Goal: Information Seeking & Learning: Learn about a topic

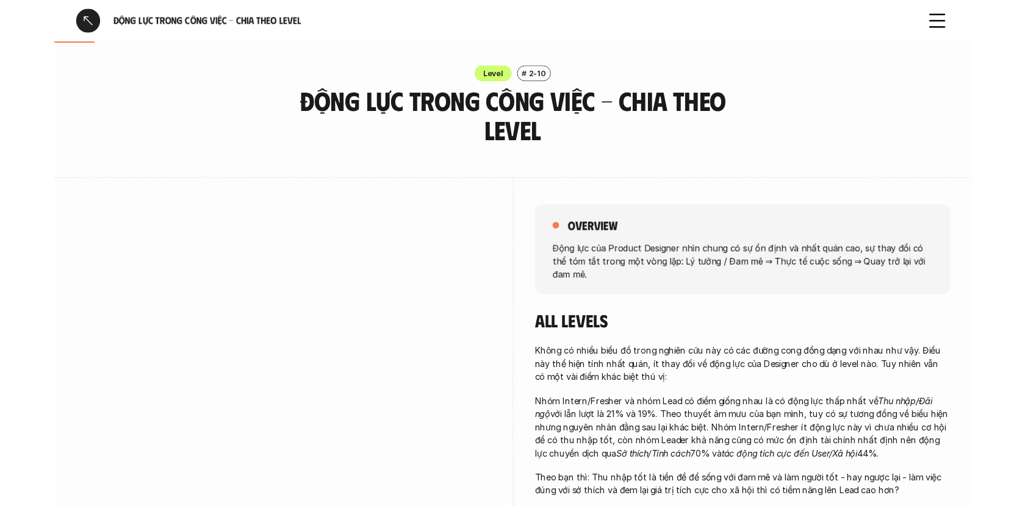
scroll to position [210, 0]
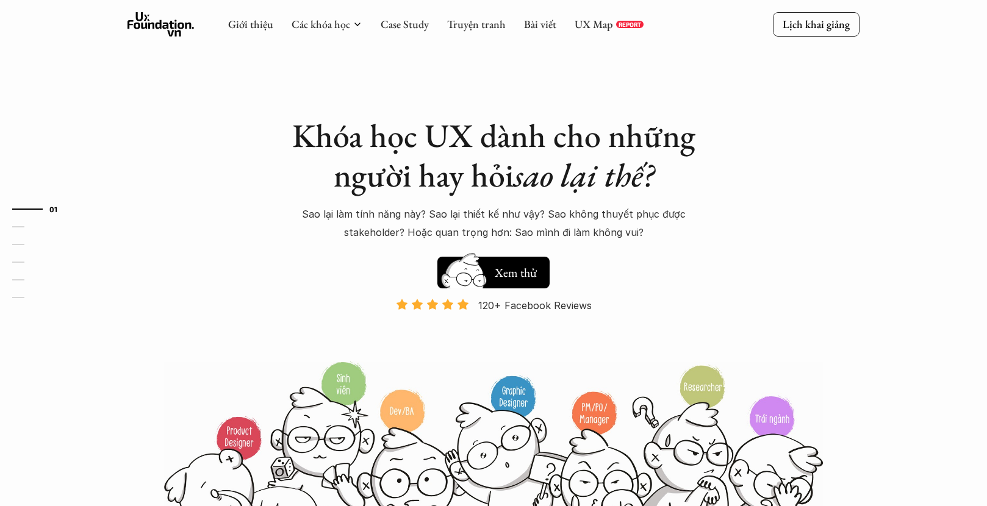
click at [507, 269] on h5 "Xem thử" at bounding box center [516, 270] width 42 height 17
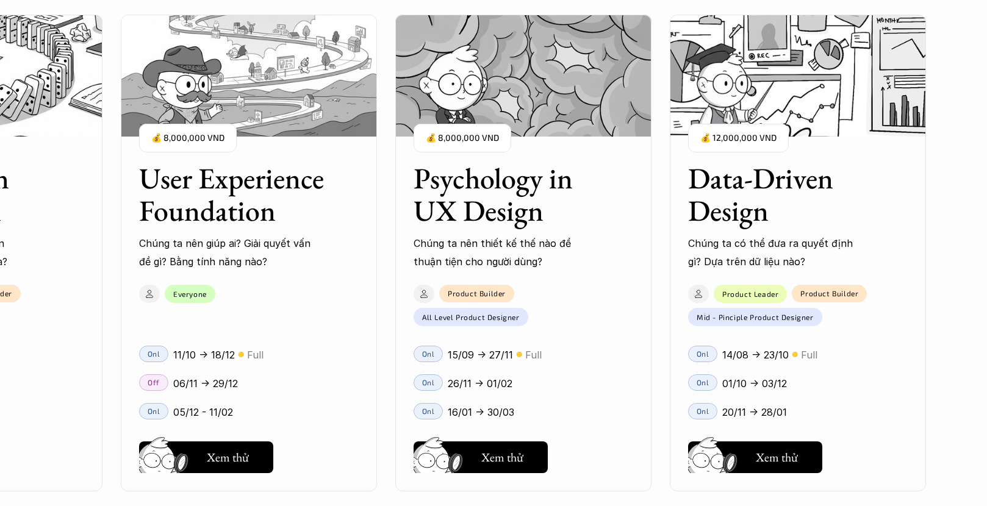
scroll to position [1404, 0]
click at [763, 464] on h5 "Xem thử" at bounding box center [777, 460] width 42 height 17
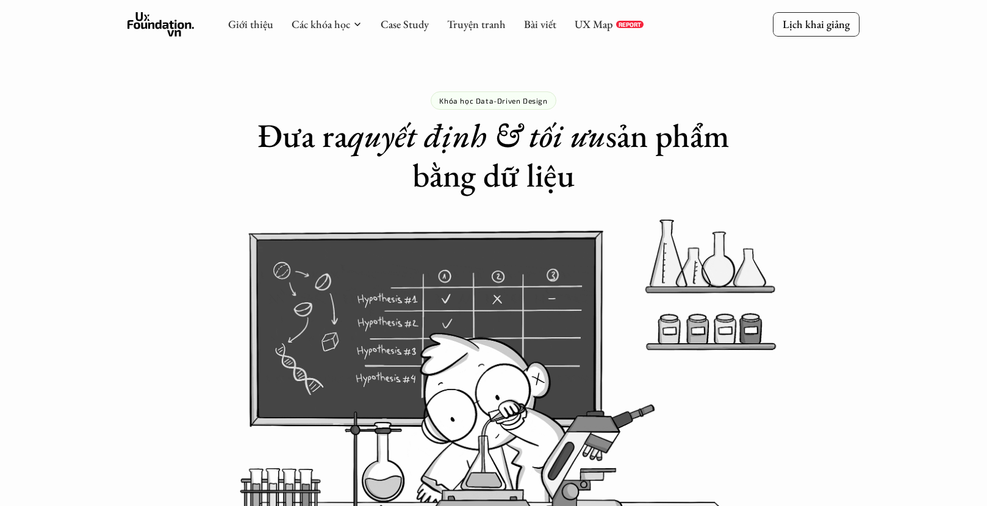
click at [892, 179] on div "Khóa học Data-Driven Design Đưa ra quyết định & tối ưu sản phẩm bằng dữ liệu" at bounding box center [493, 97] width 987 height 195
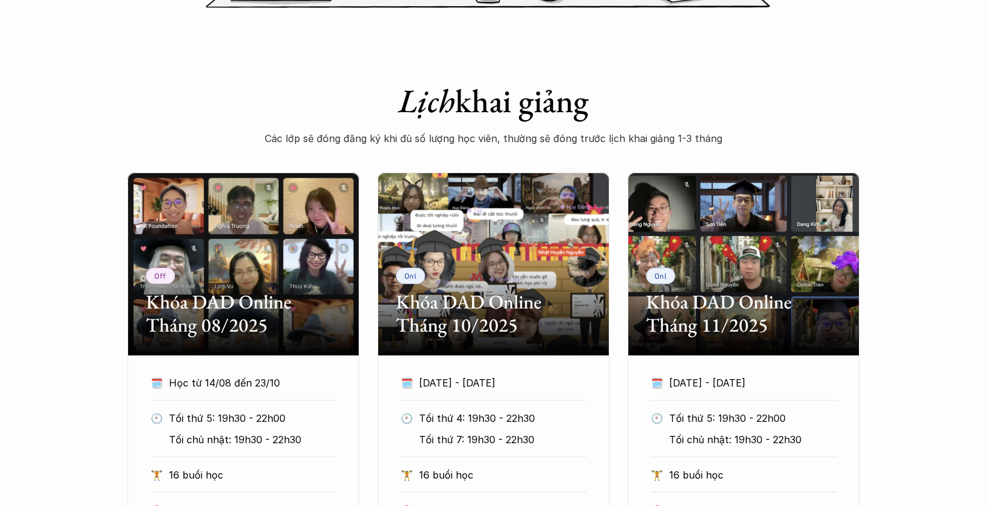
scroll to position [668, 0]
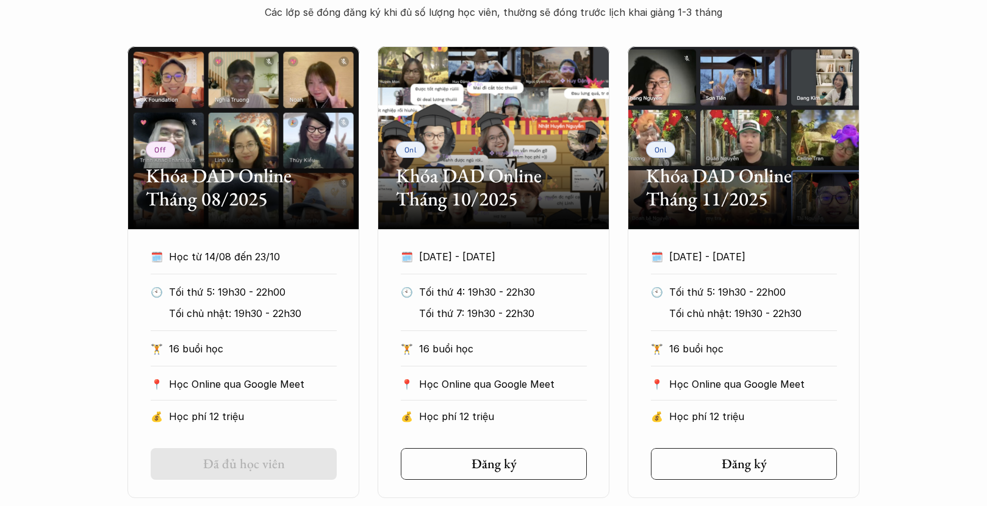
click at [99, 301] on div "Off Khóa DAD Online Tháng 08/2025 🗓️ Học từ 14/08 đến 23/10 🕙 Tối thứ 5: 19h30 …" at bounding box center [493, 272] width 987 height 452
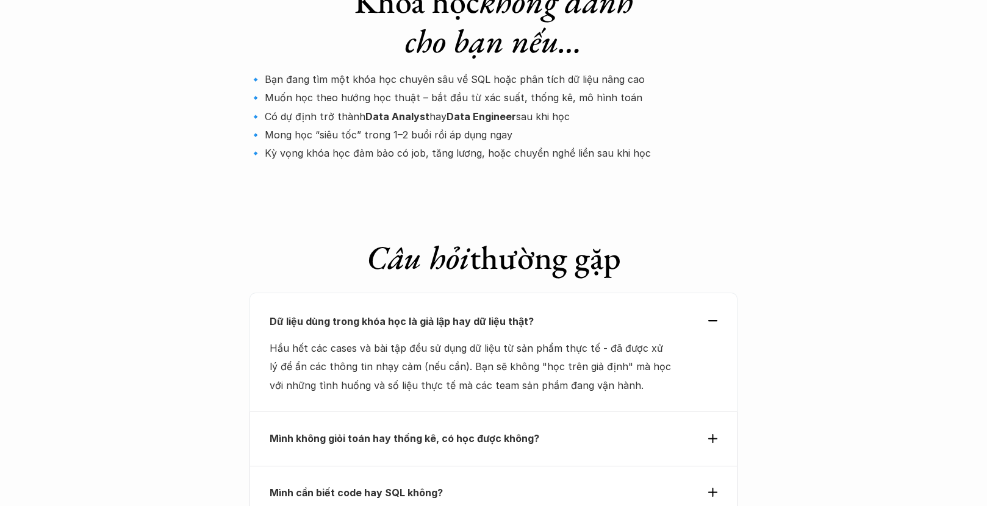
scroll to position [4902, 0]
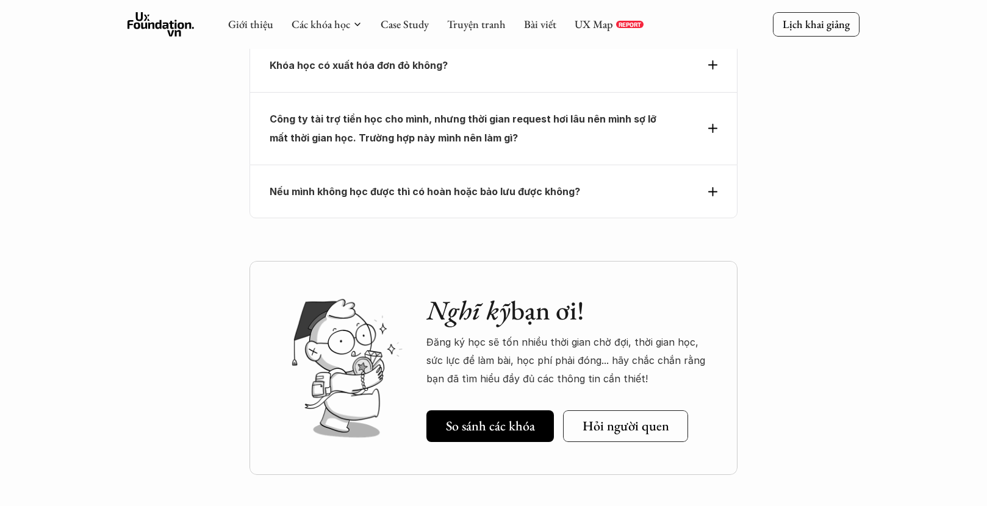
scroll to position [4629, 0]
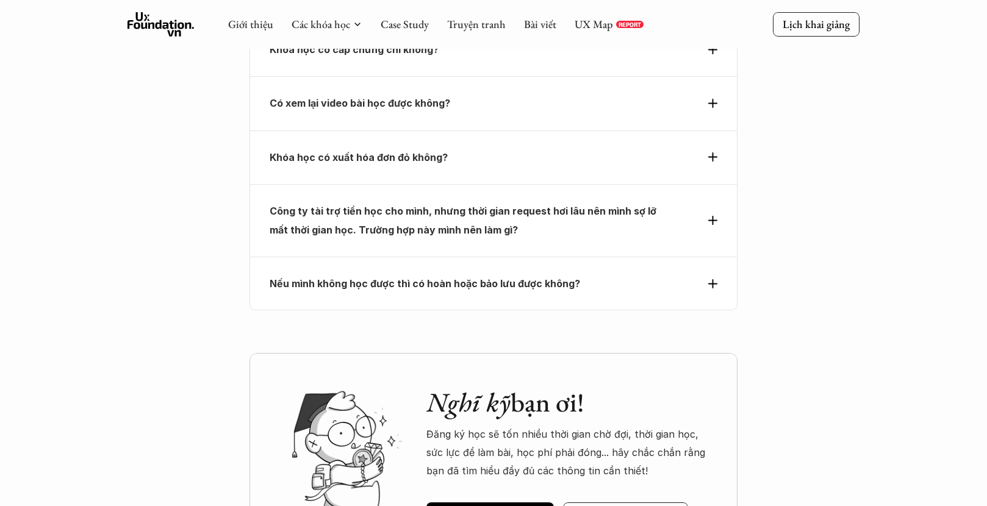
click at [489, 387] on div "Nghĩ kỹ bạn ơi! Đăng ký học sẽ tốn nhiều thời gian chờ đợi, thời gian học, sức …" at bounding box center [569, 461] width 287 height 148
click at [713, 274] on div "Nếu mình không học được thì có hoàn hoặc bảo lưu được không?" at bounding box center [494, 283] width 448 height 18
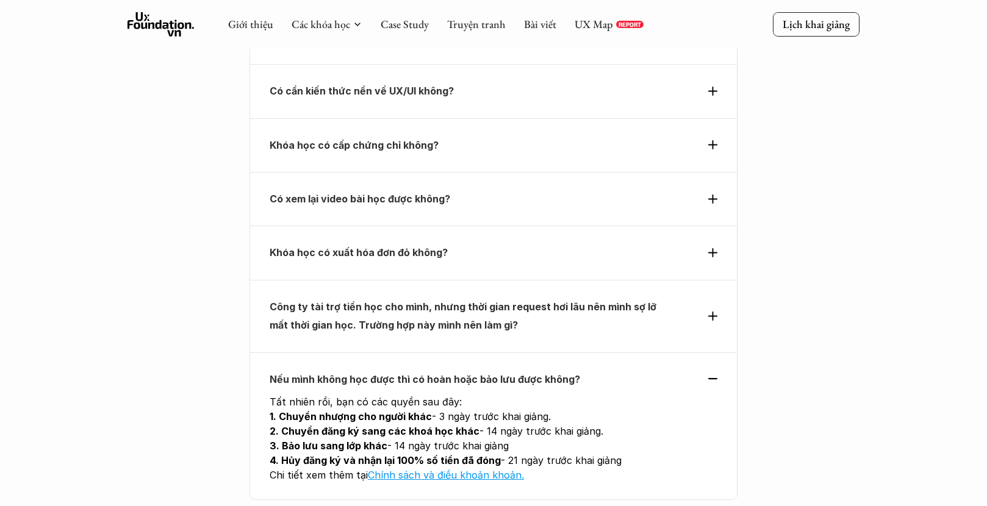
scroll to position [4467, 0]
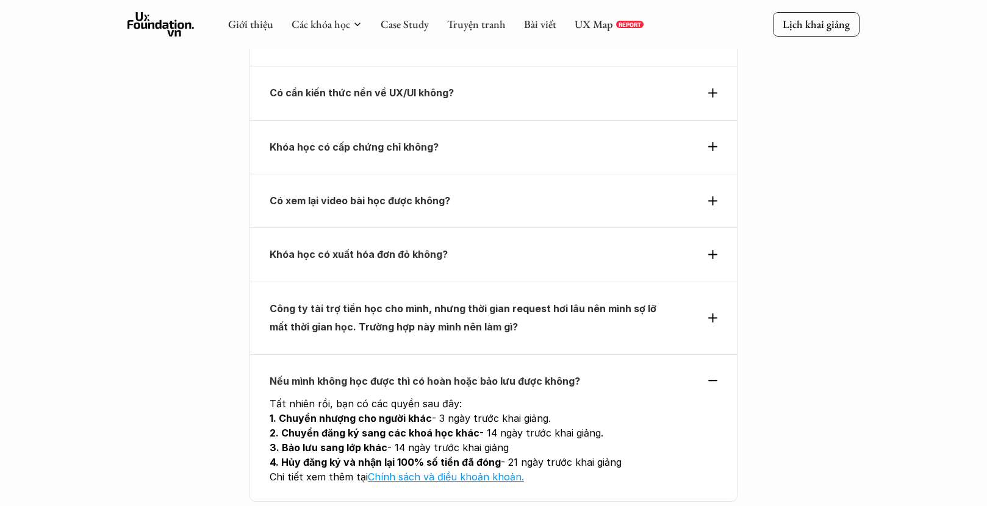
click at [710, 313] on icon at bounding box center [712, 317] width 9 height 9
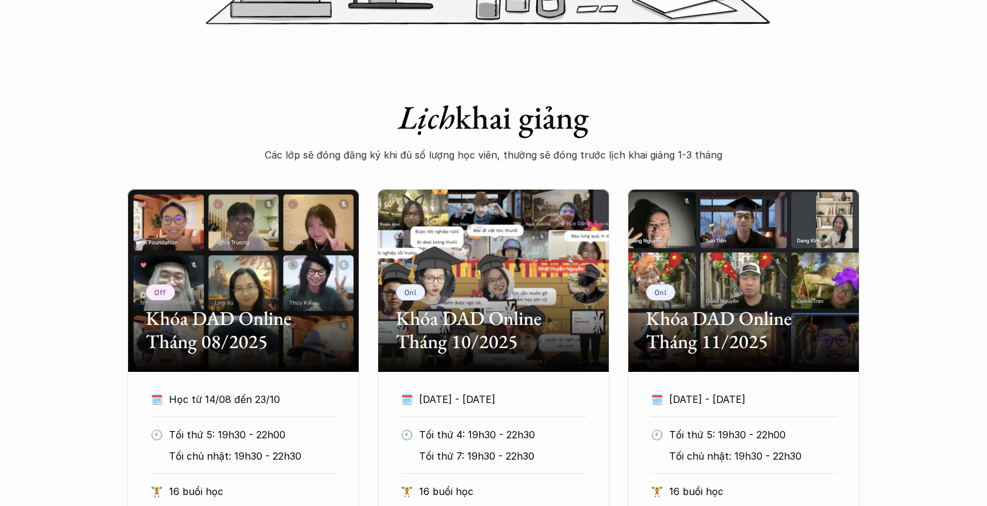
scroll to position [635, 0]
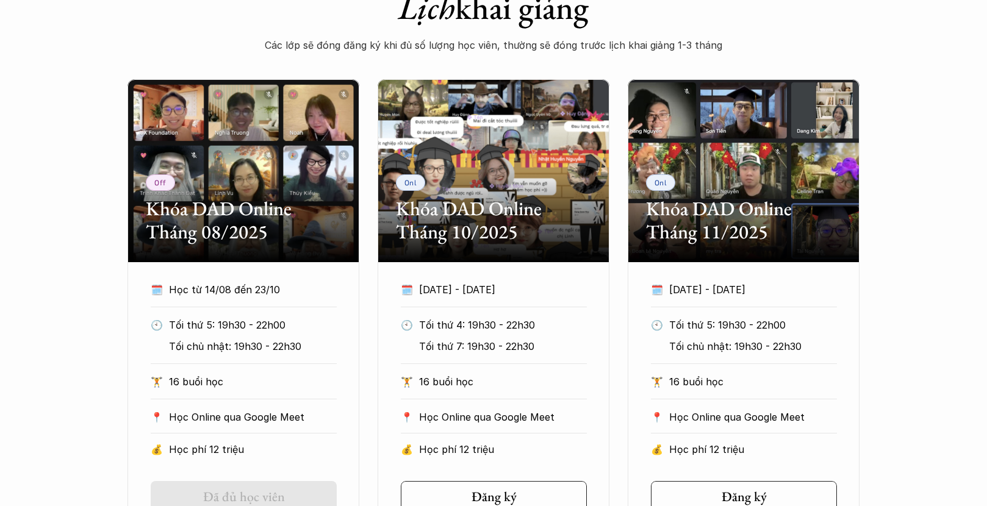
click at [938, 271] on div "Off Khóa DAD Online Tháng 08/2025 🗓️ Học từ 14/08 đến 23/10 🕙 Tối thứ 5: 19h30 …" at bounding box center [493, 305] width 987 height 452
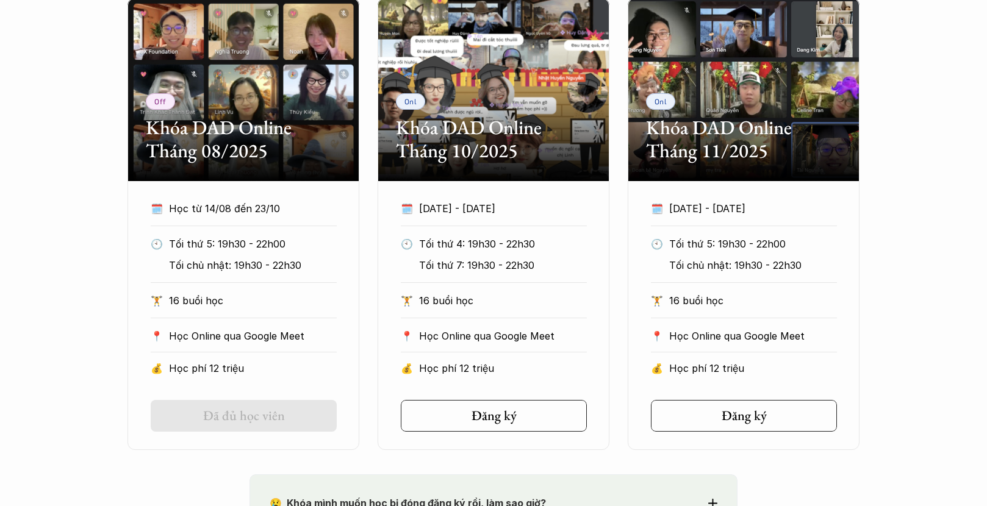
scroll to position [721, 0]
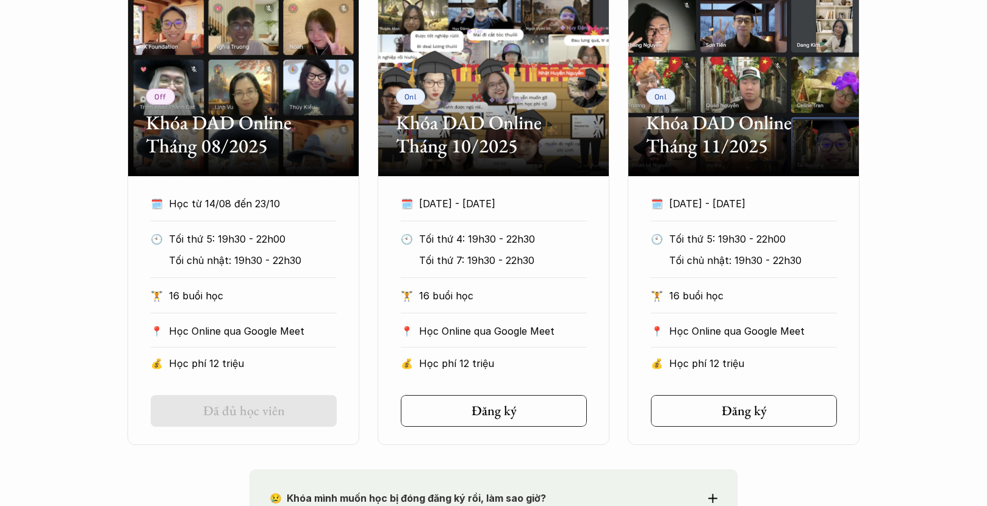
click at [925, 190] on div "Off Khóa DAD Online Tháng 08/2025 🗓️ Học từ 14/08 đến 23/10 🕙 Tối thứ 5: 19h30 …" at bounding box center [493, 219] width 987 height 452
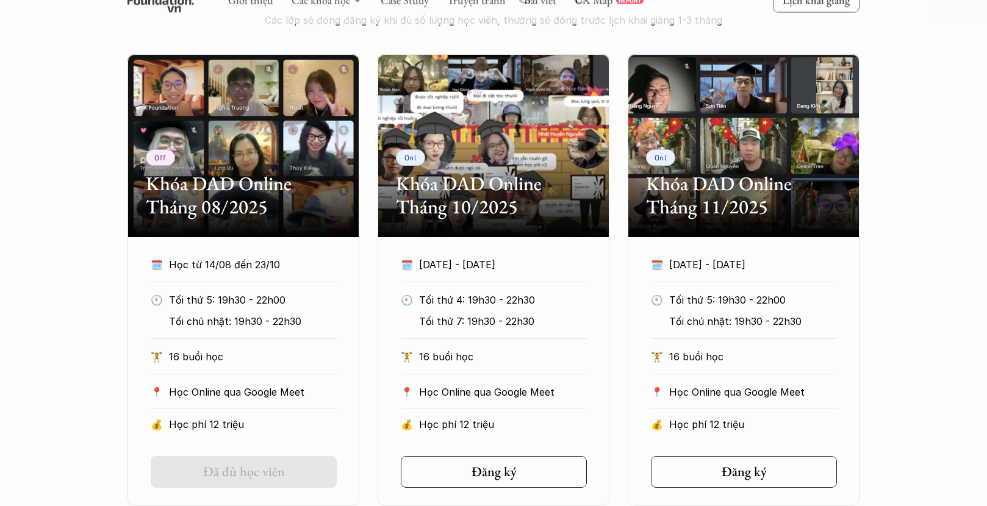
scroll to position [661, 0]
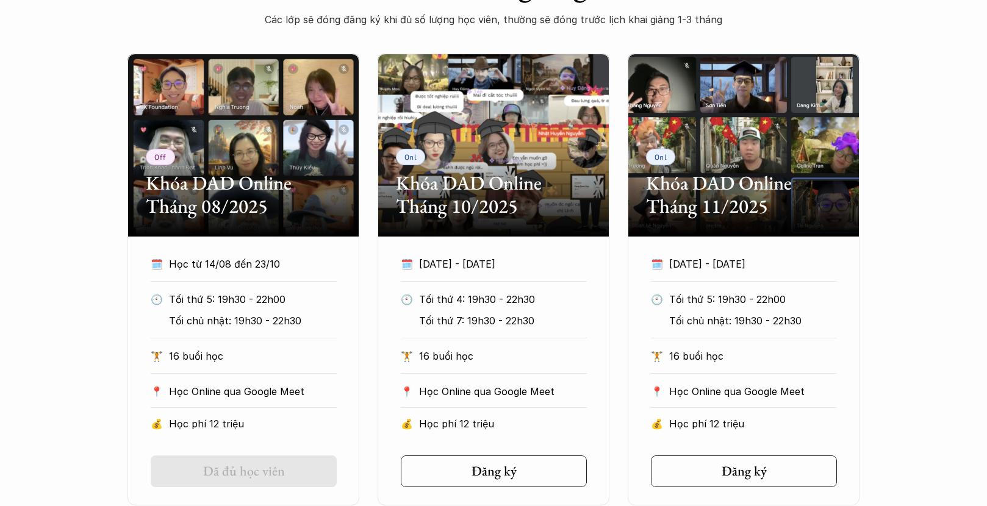
click at [31, 293] on div "Off Khóa DAD Online Tháng 08/2025 🗓️ Học từ 14/08 đến 23/10 🕙 Tối thứ 5: 19h30 …" at bounding box center [493, 280] width 987 height 452
click at [371, 391] on div "Off Khóa DAD Online Tháng 08/2025 🗓️ Học từ 14/08 đến 23/10 🕙 Tối thứ 5: 19h30 …" at bounding box center [493, 280] width 732 height 452
click at [94, 287] on div "Off Khóa DAD Online Tháng 08/2025 🗓️ Học từ 14/08 đến 23/10 🕙 Tối thứ 5: 19h30 …" at bounding box center [493, 280] width 987 height 452
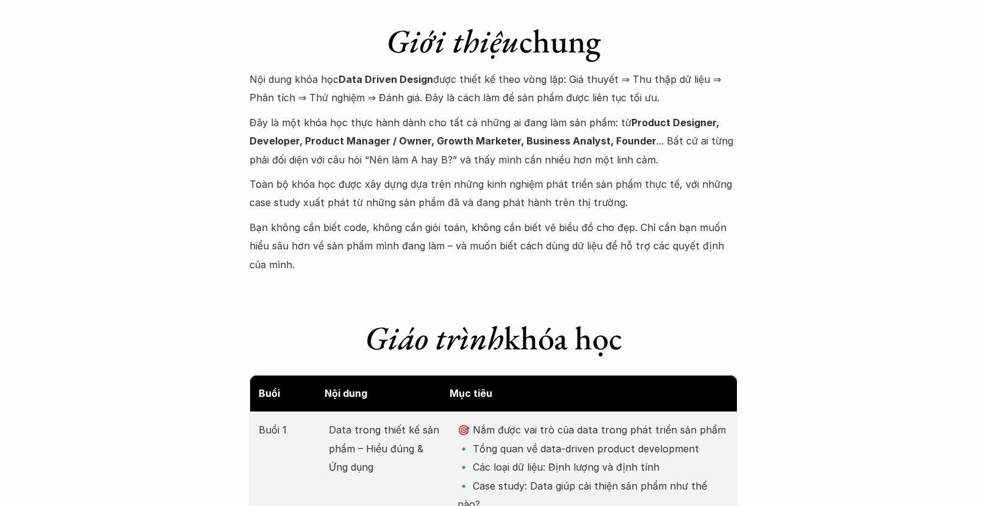
scroll to position [1255, 0]
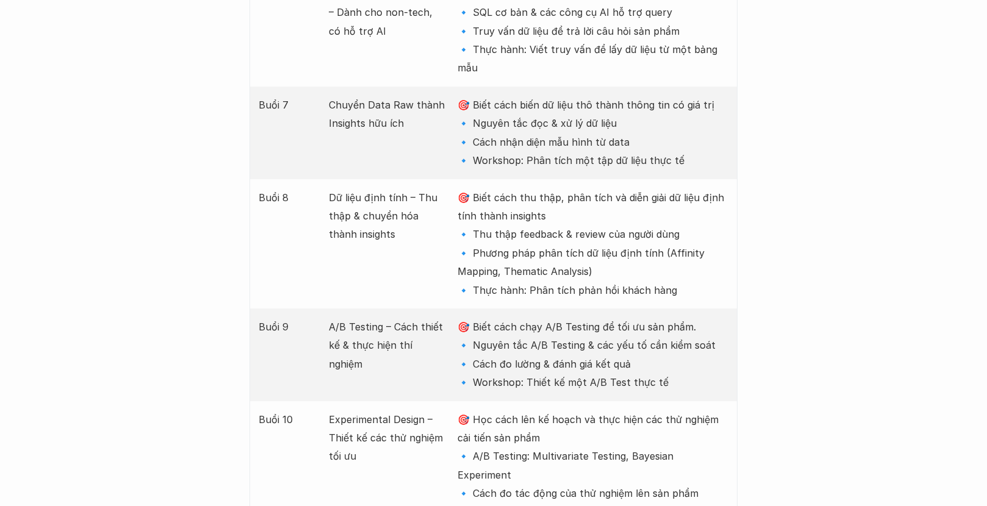
scroll to position [2529, 0]
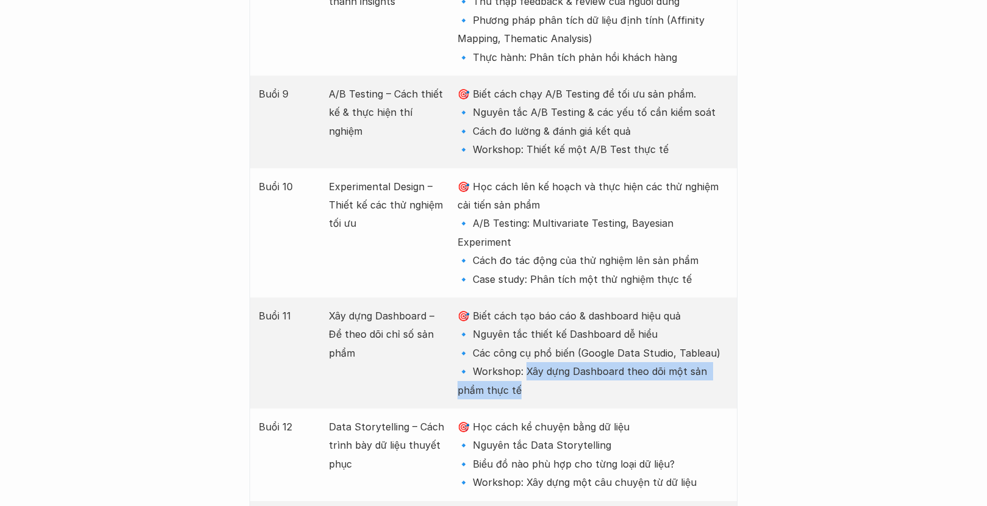
drag, startPoint x: 523, startPoint y: 241, endPoint x: 554, endPoint y: 268, distance: 41.5
click at [554, 307] on p "🎯 Biết cách tạo báo cáo & dashboard hiệu quả 🔹 Nguyên tắc thiết kế Dashboard dễ…" at bounding box center [592, 353] width 271 height 93
click at [757, 243] on div "Giới thiệu Các khóa học Case Study Truyện tranh Bài viết UX Map REPORT Lịch kha…" at bounding box center [493, 262] width 987 height 5583
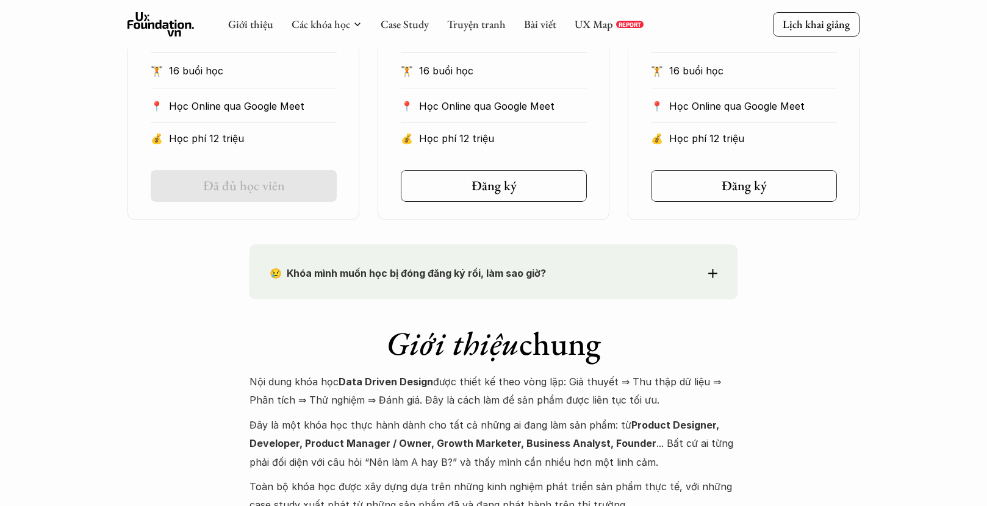
scroll to position [945, 0]
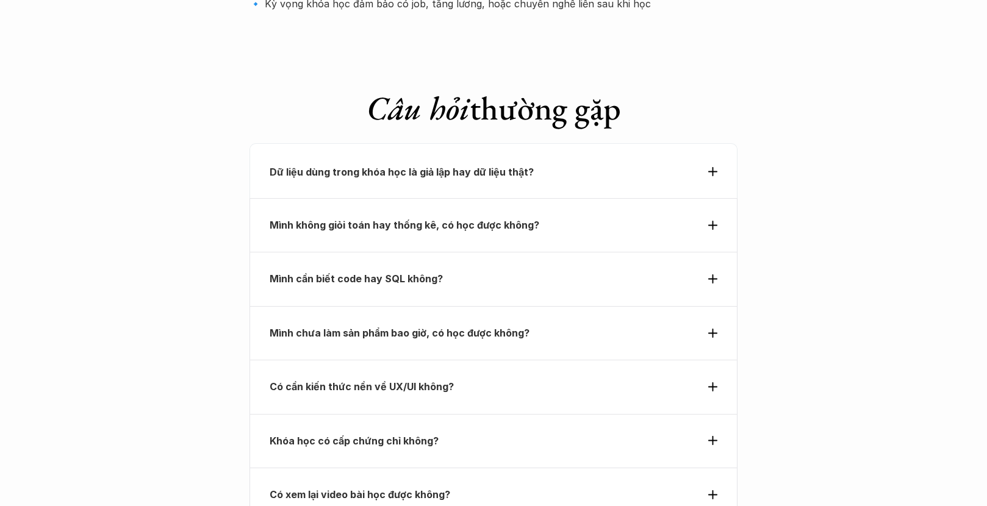
scroll to position [4281, 0]
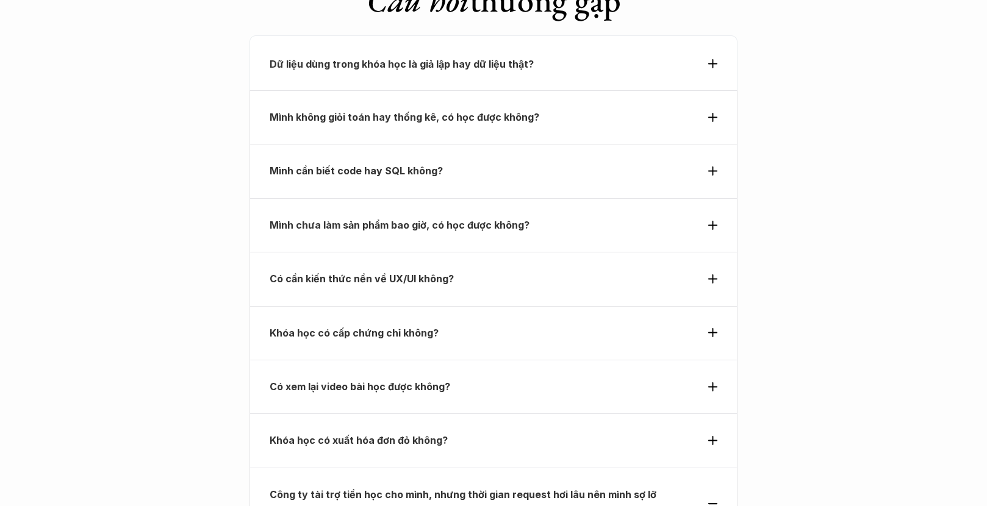
click at [709, 436] on icon at bounding box center [712, 440] width 9 height 9
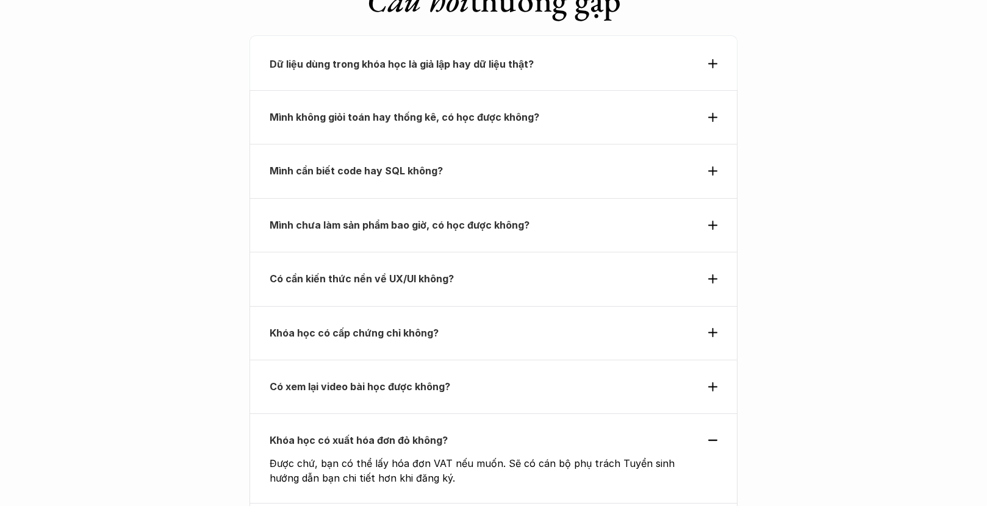
click at [706, 360] on div "Có xem lại video bài học được không?" at bounding box center [493, 387] width 488 height 54
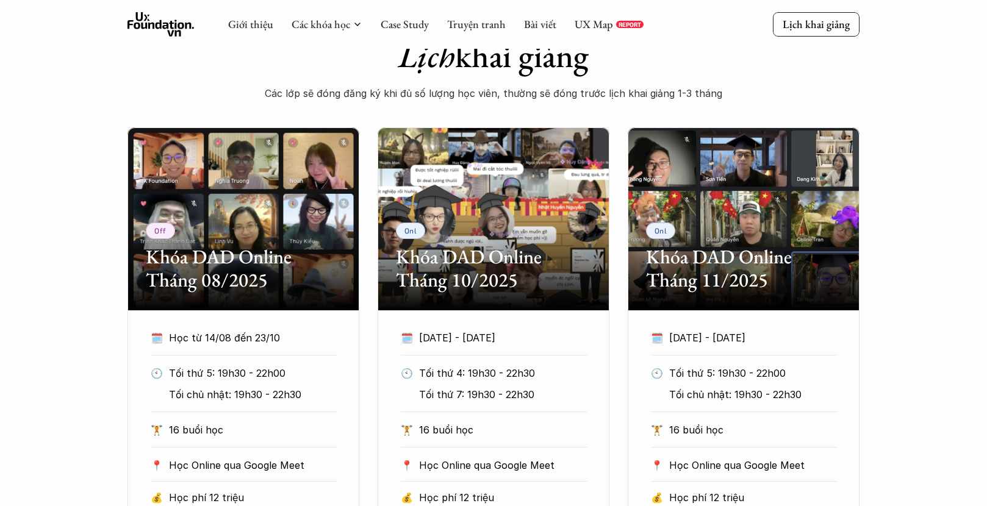
scroll to position [0, 0]
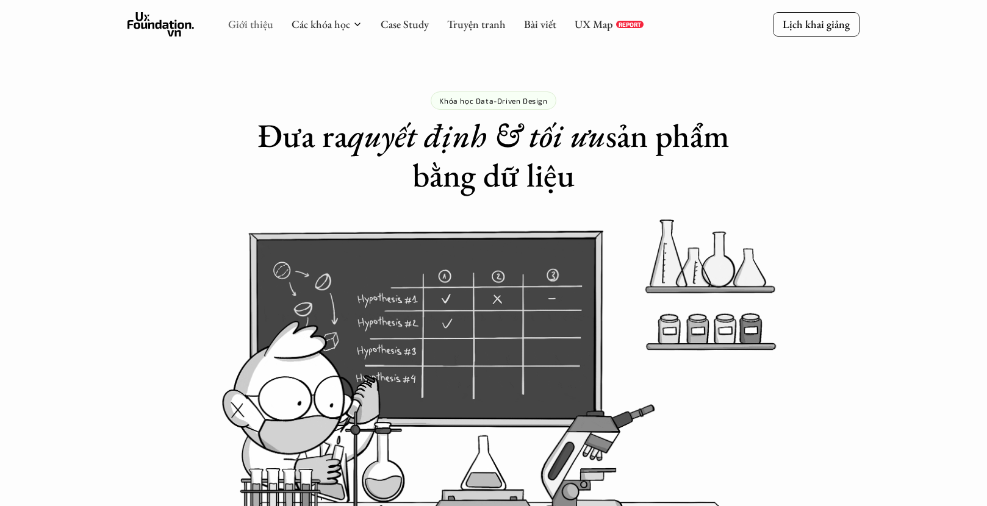
click at [259, 23] on link "Giới thiệu" at bounding box center [250, 24] width 45 height 14
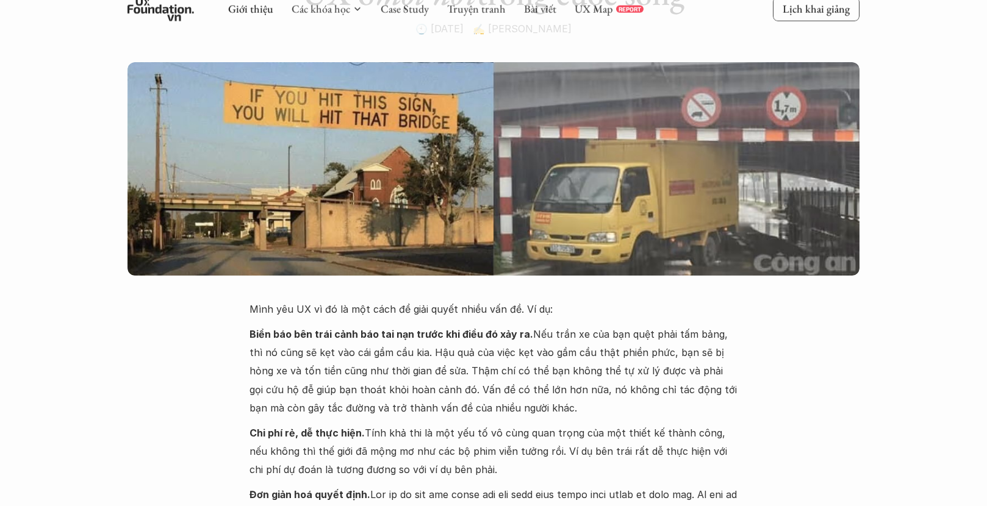
scroll to position [90, 0]
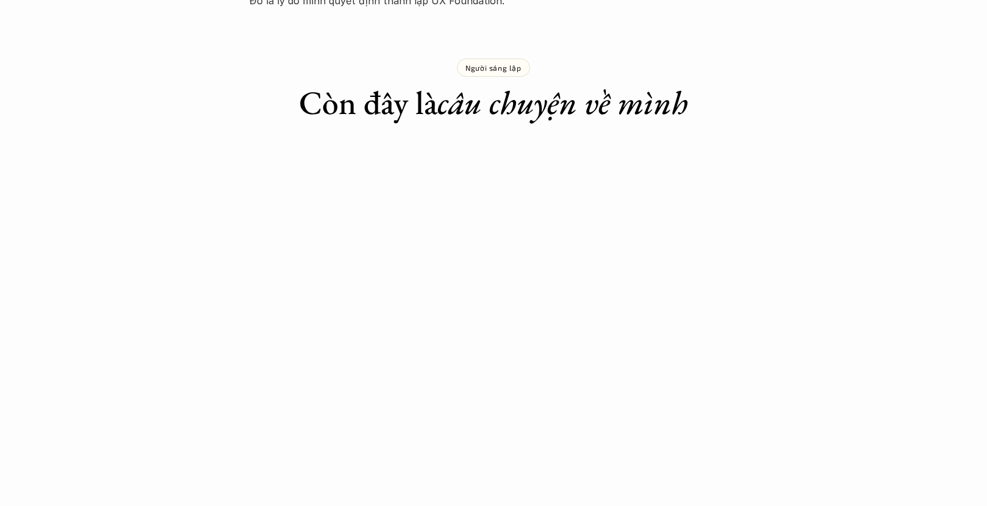
scroll to position [960, 0]
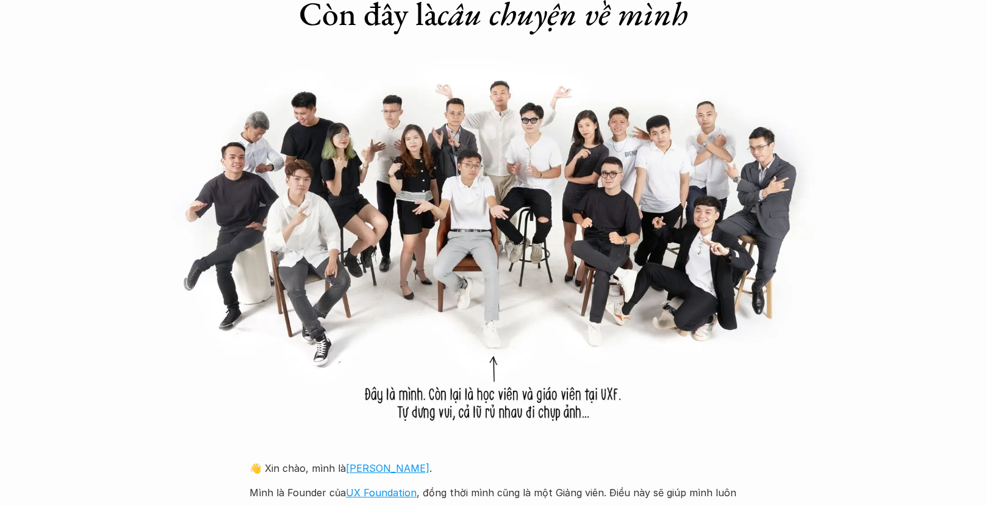
click at [640, 453] on div "Giới thiệu Các khóa học Case Study Truyện tranh Bài viết UX Map REPORT Lịch kha…" at bounding box center [493, 293] width 987 height 2507
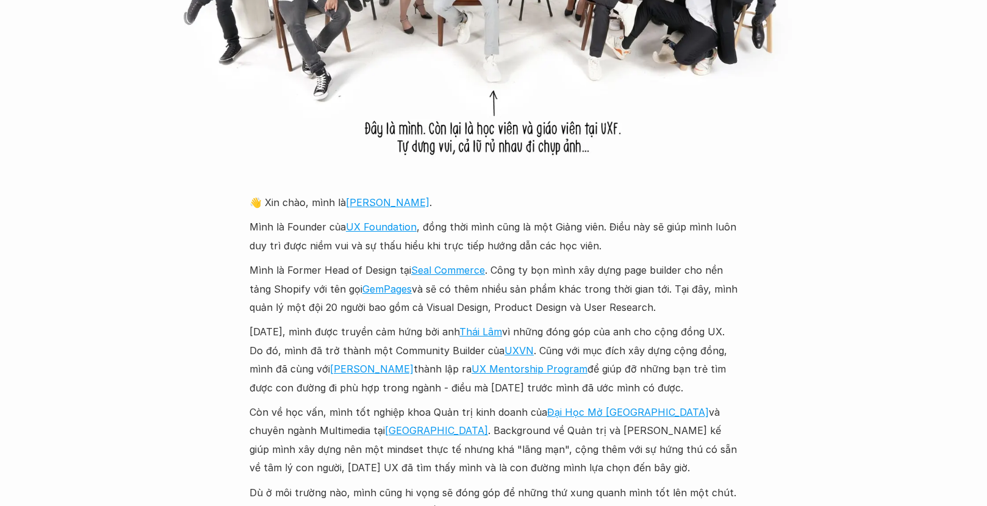
scroll to position [1251, 0]
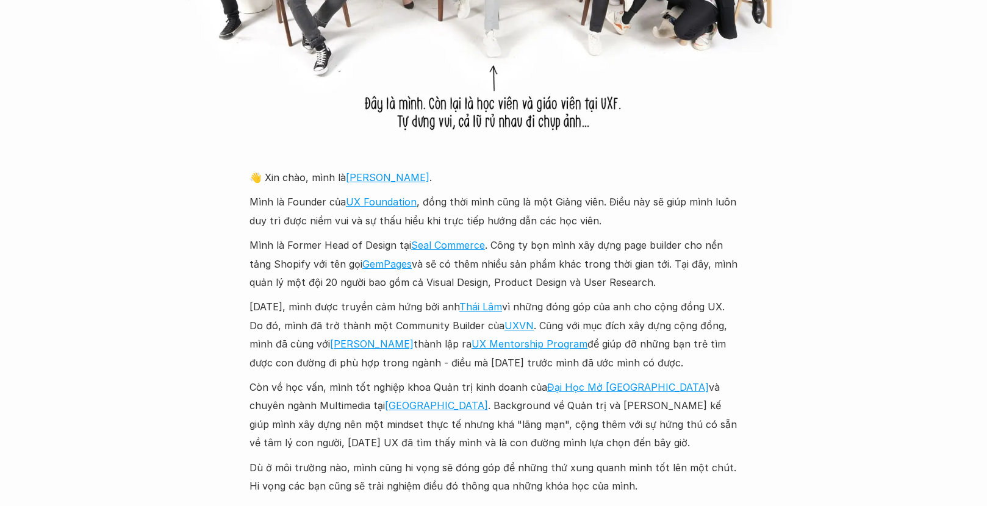
click at [673, 220] on p "Mình là Founder của UX Foundation , đồng thời mình cũng là một Giảng viên. Điều…" at bounding box center [493, 211] width 488 height 37
click at [301, 240] on p "Mình là Former Head of Design tại Seal Commerce . Công ty bọn mình xây dựng pag…" at bounding box center [493, 263] width 488 height 55
click at [210, 262] on div "Giới thiệu Các khóa học Case Study Truyện tranh Bài viết UX Map REPORT Lịch kha…" at bounding box center [493, 2] width 987 height 2507
click at [597, 340] on p "Năm 2018, mình được truyền cảm hứng bởi anh Thái Lâm vì những đóng góp của anh …" at bounding box center [493, 335] width 488 height 74
click at [256, 375] on div "👋 Xin chào, mình là Chung . Mình là Founder của UX Foundation , đồng thời mình …" at bounding box center [493, 331] width 488 height 327
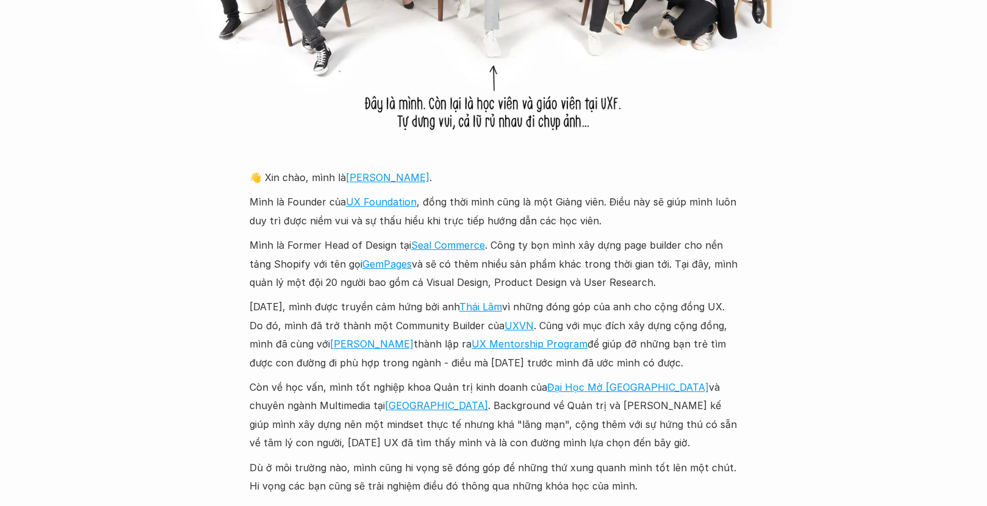
click at [833, 242] on div "Giới thiệu Các khóa học Case Study Truyện tranh Bài viết UX Map REPORT Lịch kha…" at bounding box center [493, 2] width 987 height 2507
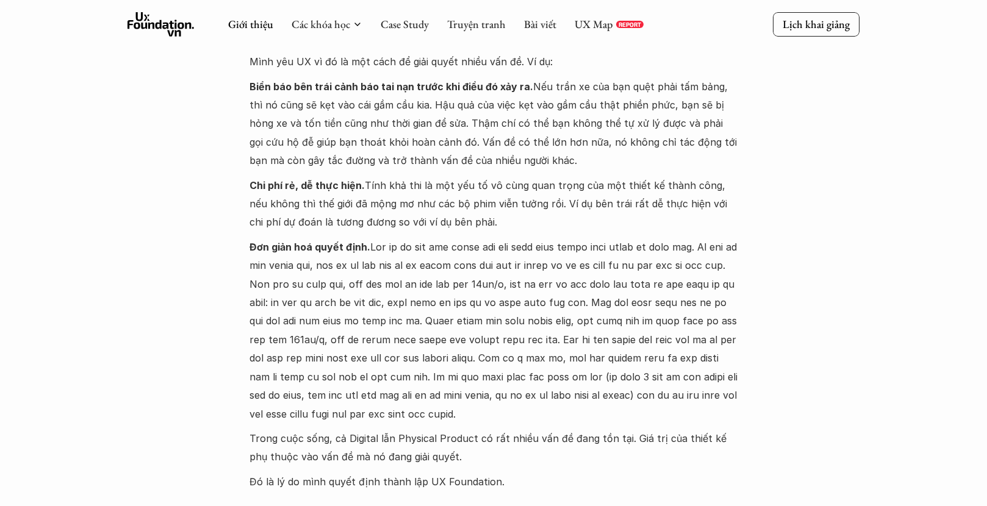
scroll to position [0, 0]
